Goal: Information Seeking & Learning: Learn about a topic

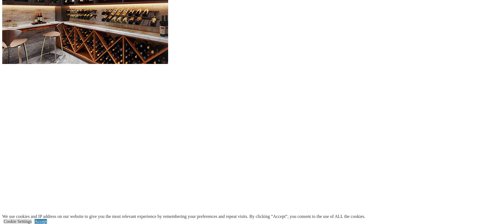
scroll to position [670, 0]
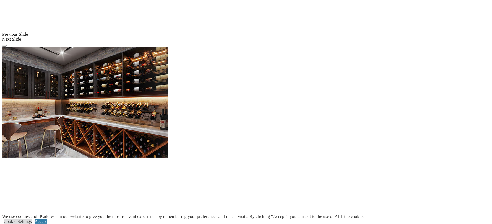
scroll to position [595, 0]
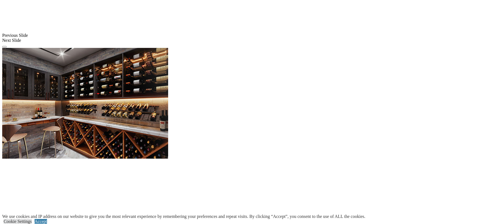
drag, startPoint x: 308, startPoint y: 15, endPoint x: 300, endPoint y: 21, distance: 9.3
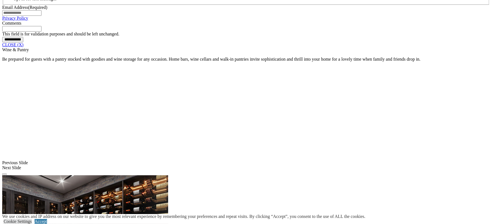
scroll to position [466, 0]
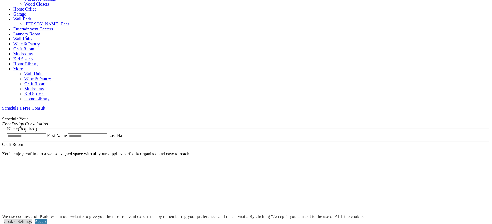
scroll to position [269, 0]
